Goal: Task Accomplishment & Management: Use online tool/utility

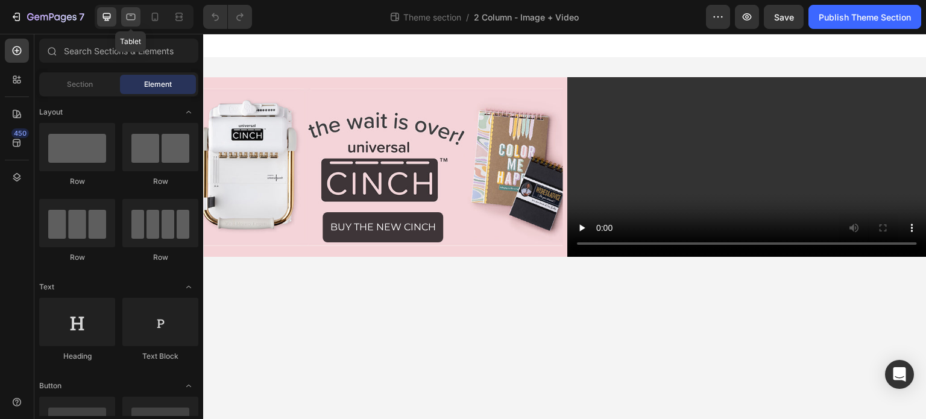
click at [131, 19] on icon at bounding box center [131, 17] width 9 height 7
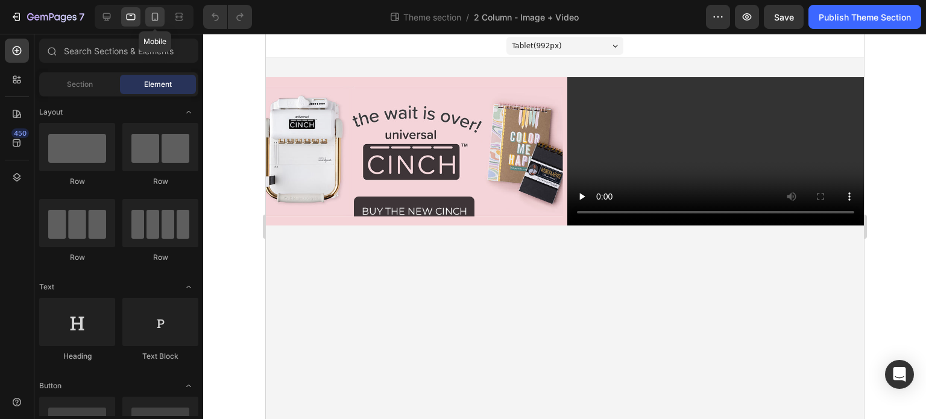
click at [155, 17] on icon at bounding box center [155, 17] width 12 height 12
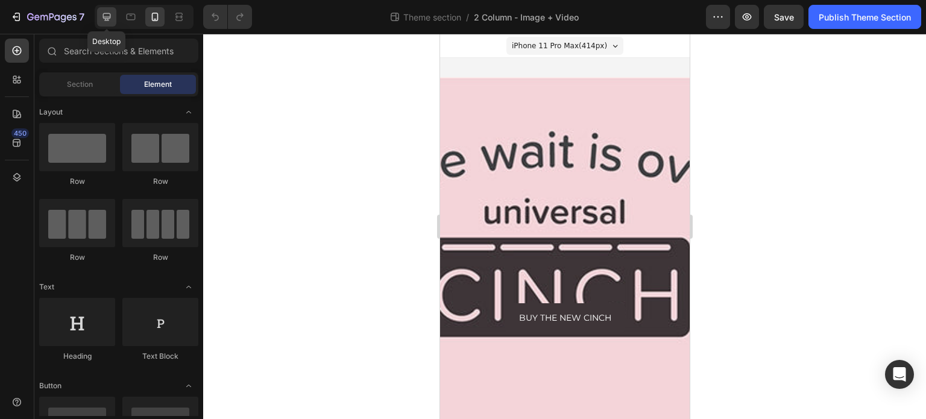
click at [114, 21] on div at bounding box center [106, 16] width 19 height 19
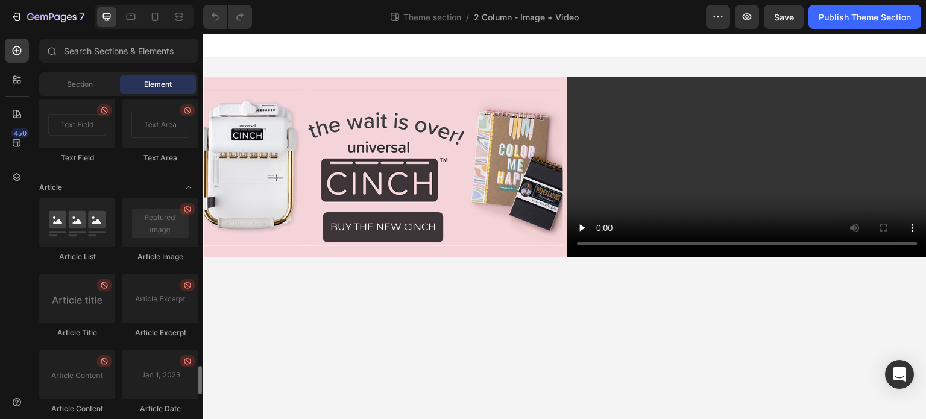
scroll to position [2986, 0]
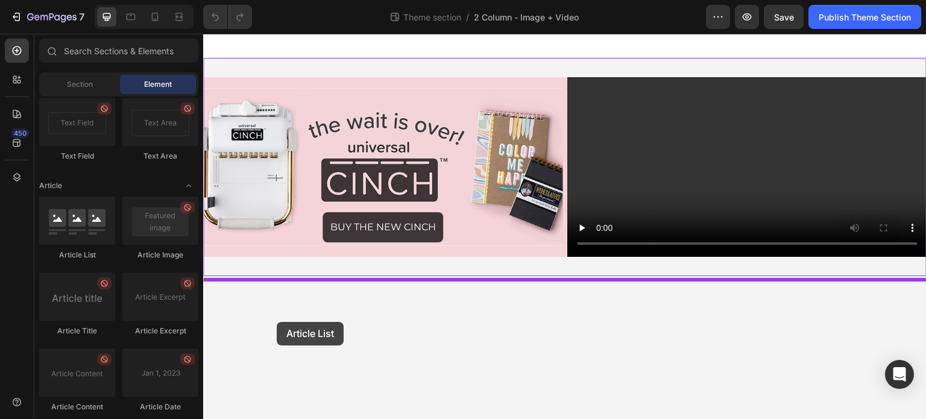
drag, startPoint x: 295, startPoint y: 266, endPoint x: 277, endPoint y: 322, distance: 58.9
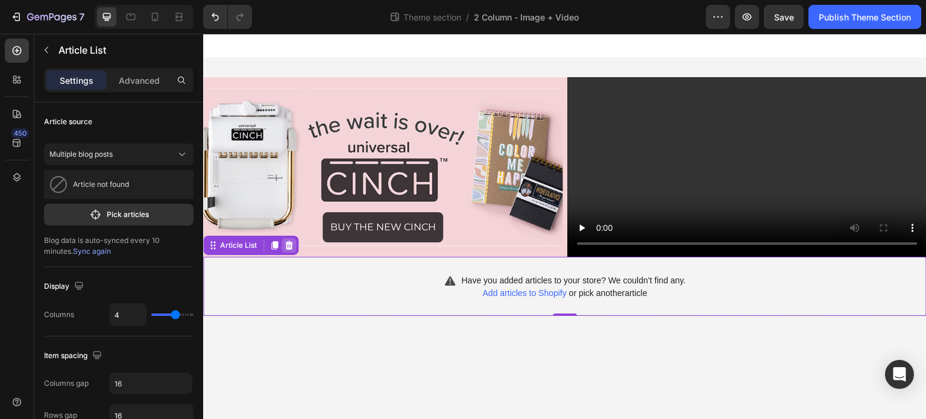
click at [288, 250] on icon at bounding box center [289, 245] width 8 height 8
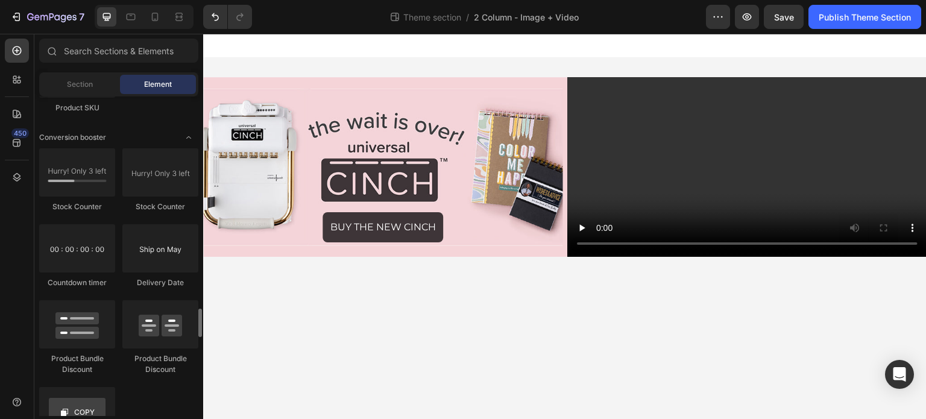
scroll to position [2369, 0]
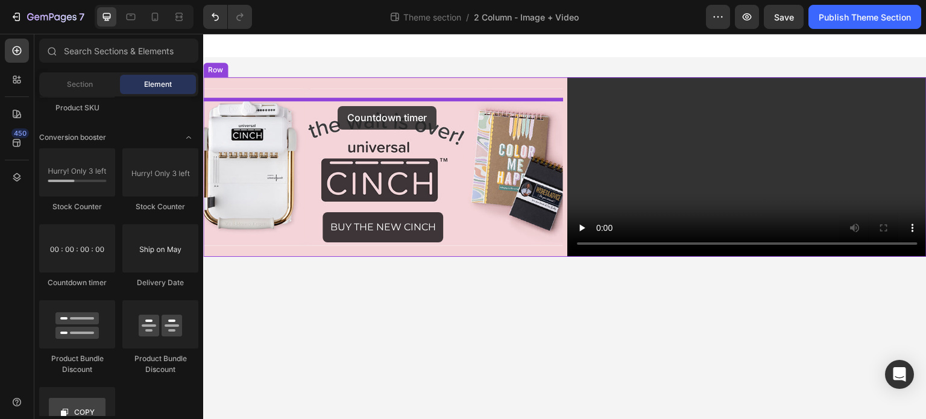
drag, startPoint x: 294, startPoint y: 292, endPoint x: 338, endPoint y: 106, distance: 190.9
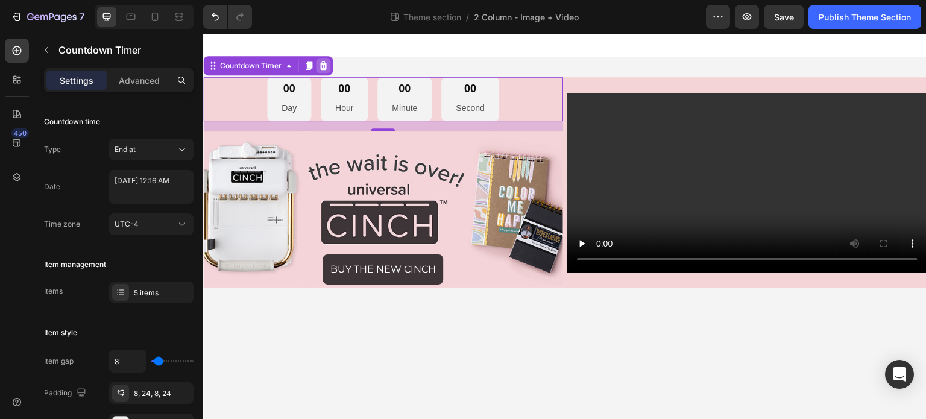
click at [323, 63] on icon at bounding box center [324, 66] width 8 height 8
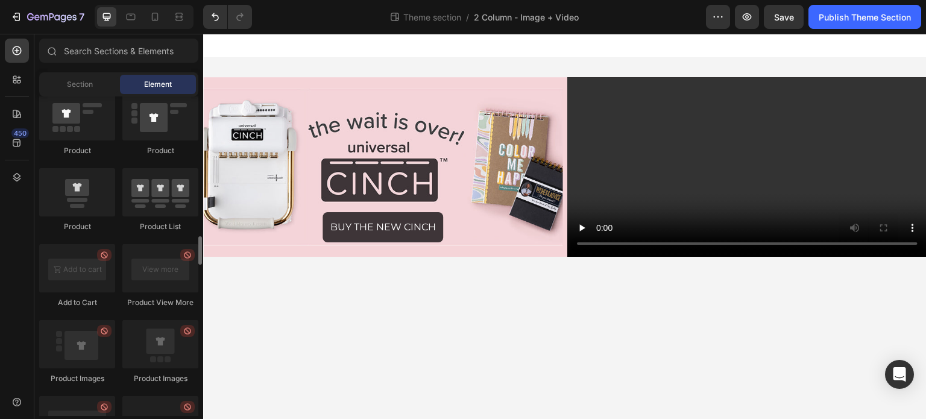
scroll to position [1566, 0]
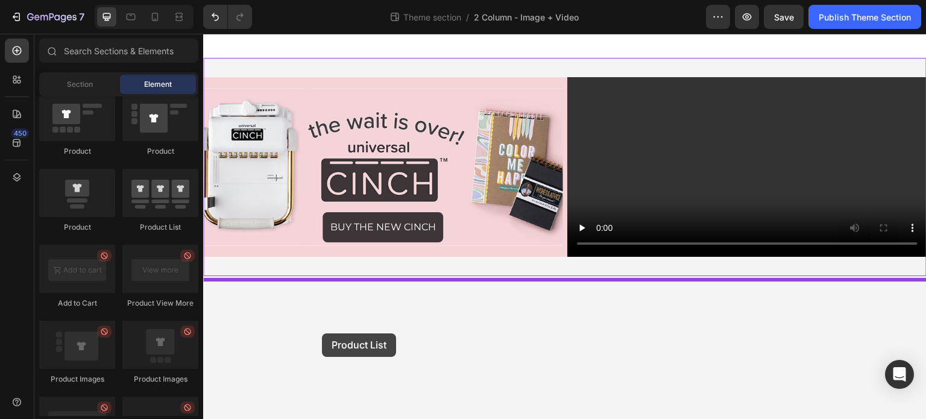
drag, startPoint x: 354, startPoint y: 231, endPoint x: 322, endPoint y: 334, distance: 107.4
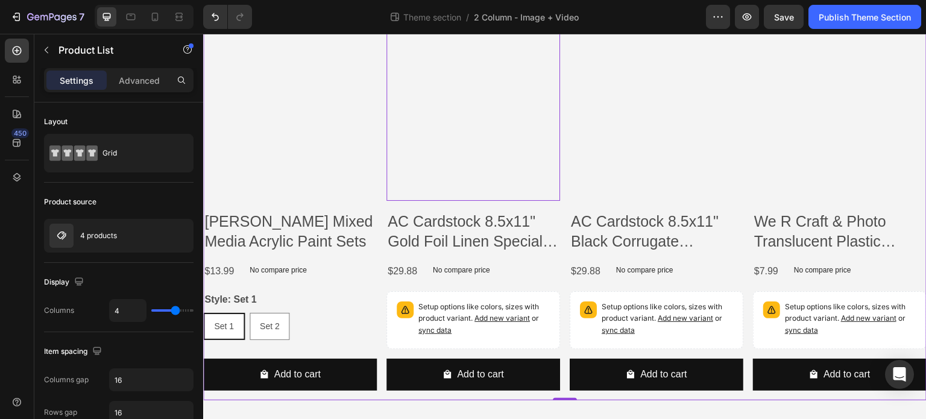
scroll to position [154, 0]
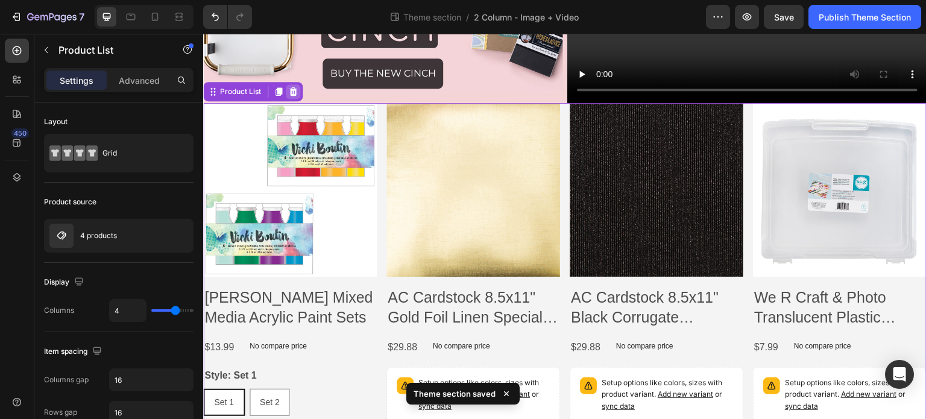
click at [296, 96] on icon at bounding box center [294, 91] width 8 height 8
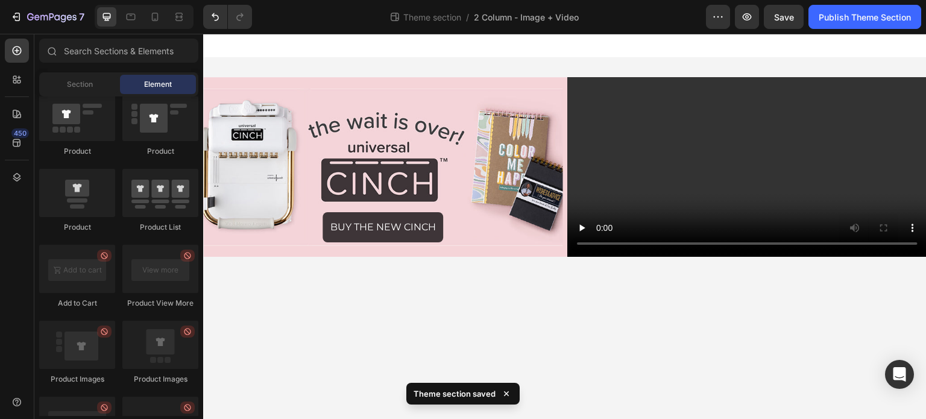
scroll to position [0, 0]
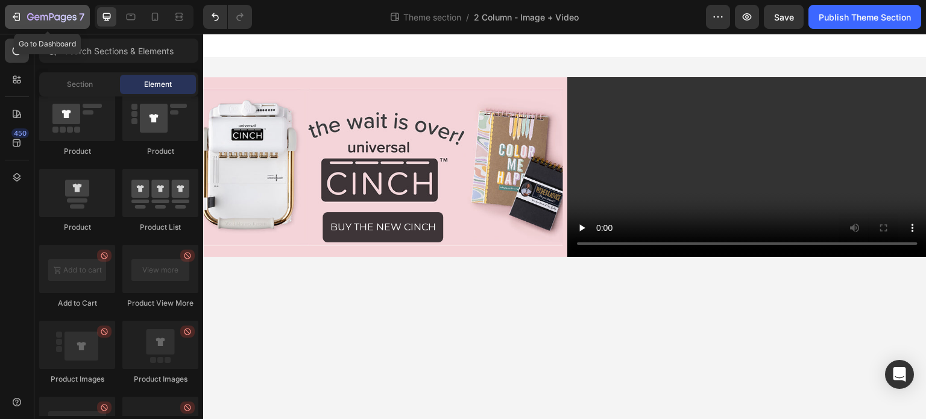
click at [19, 14] on icon "button" at bounding box center [16, 17] width 12 height 12
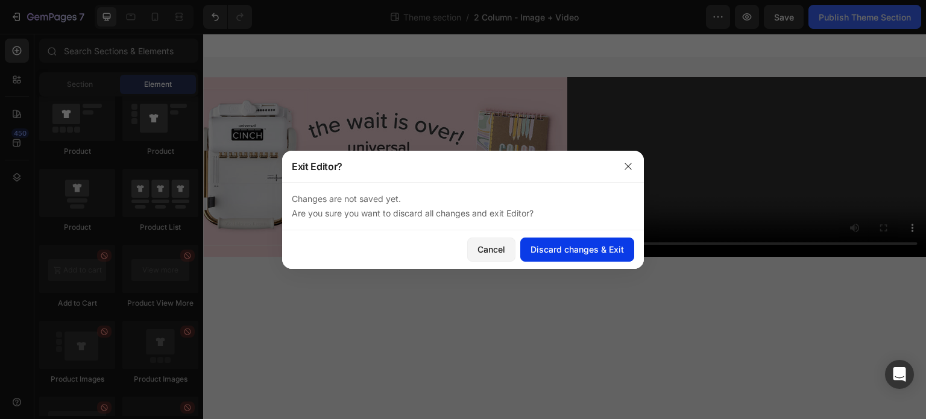
click at [549, 253] on div "Discard changes & Exit" at bounding box center [577, 249] width 93 height 13
